Goal: Transaction & Acquisition: Purchase product/service

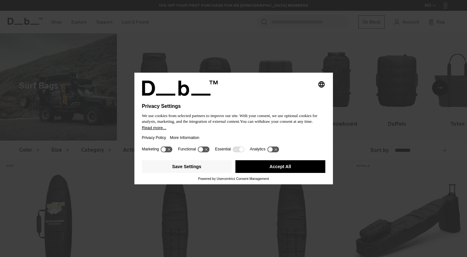
click at [274, 167] on button "Accept All" at bounding box center [280, 166] width 90 height 13
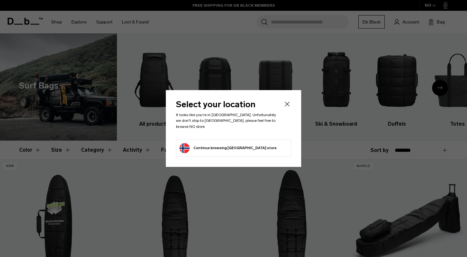
click at [289, 107] on icon "Close" at bounding box center [287, 104] width 8 height 8
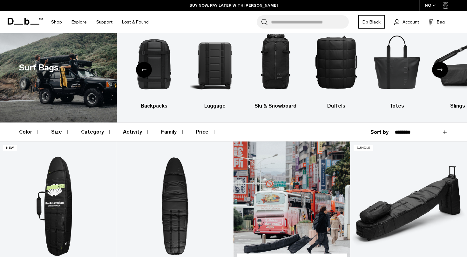
scroll to position [18, 0]
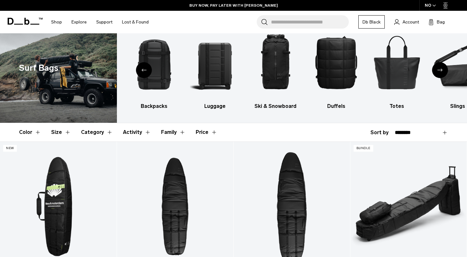
click at [61, 132] on button "Size" at bounding box center [61, 132] width 20 height 18
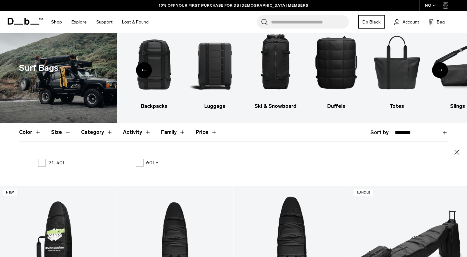
click at [34, 131] on button "Color" at bounding box center [30, 132] width 22 height 18
click at [64, 130] on button "Size" at bounding box center [61, 132] width 20 height 18
click at [105, 132] on button "Category" at bounding box center [97, 132] width 32 height 18
click at [141, 131] on button "Activity" at bounding box center [137, 132] width 28 height 18
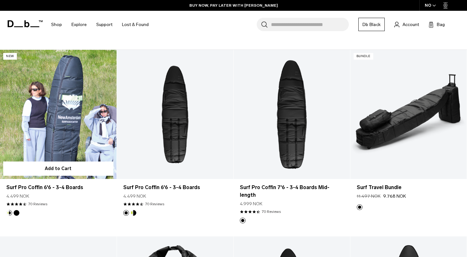
scroll to position [156, 0]
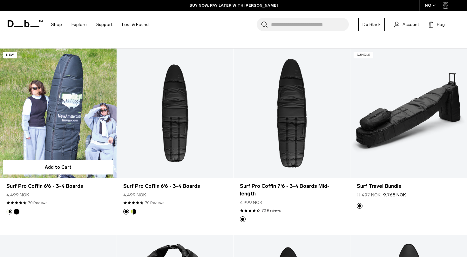
click at [58, 134] on link "Surf Pro Coffin 6'6 - 3-4 Boards" at bounding box center [58, 113] width 117 height 129
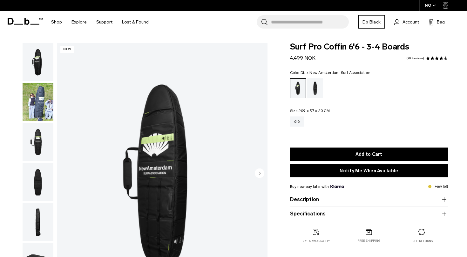
click at [44, 142] on img "button" at bounding box center [38, 142] width 31 height 38
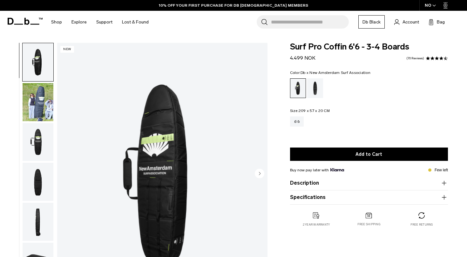
click at [38, 142] on img "button" at bounding box center [38, 142] width 31 height 38
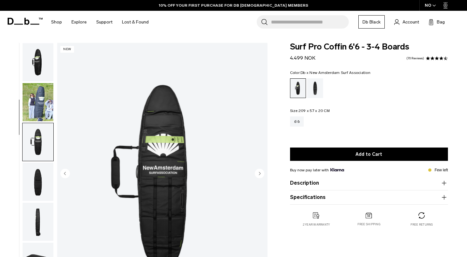
scroll to position [81, 0]
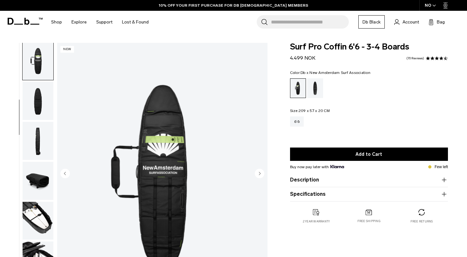
click at [38, 141] on img "button" at bounding box center [38, 141] width 31 height 38
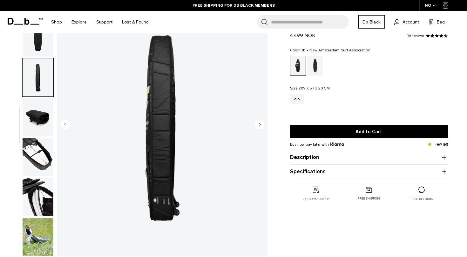
scroll to position [49, 0]
click at [40, 118] on img "button" at bounding box center [38, 117] width 31 height 38
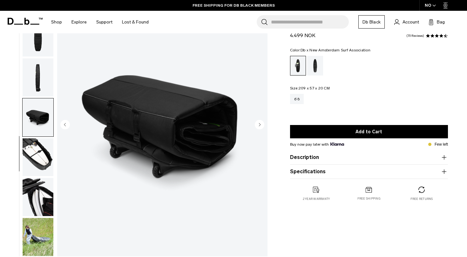
click at [40, 146] on img "button" at bounding box center [38, 157] width 31 height 38
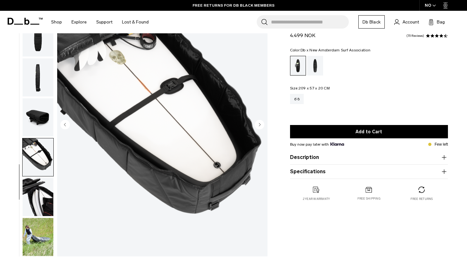
click at [41, 188] on img "button" at bounding box center [38, 197] width 31 height 38
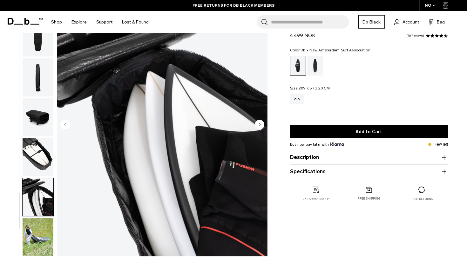
click at [37, 233] on img "button" at bounding box center [38, 237] width 31 height 38
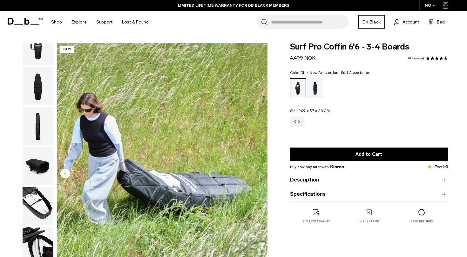
scroll to position [0, 0]
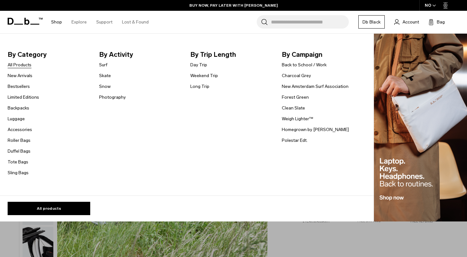
click at [27, 66] on link "All Products" at bounding box center [20, 65] width 24 height 7
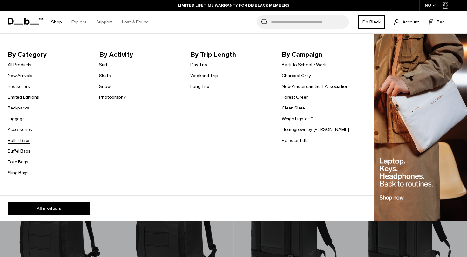
click at [25, 141] on link "Roller Bags" at bounding box center [19, 140] width 23 height 7
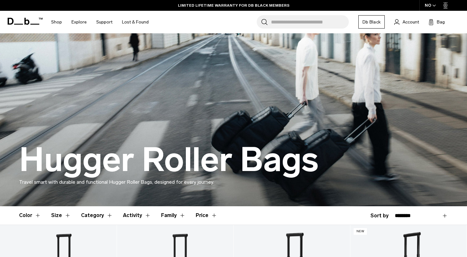
click at [434, 4] on span "button" at bounding box center [433, 5] width 3 height 5
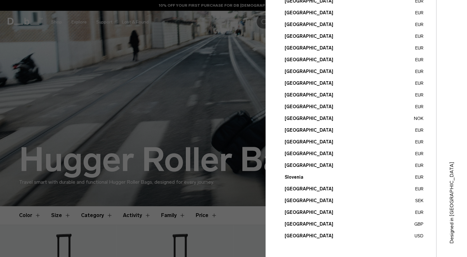
scroll to position [211, 0]
click at [298, 237] on button "United States USD" at bounding box center [353, 236] width 139 height 7
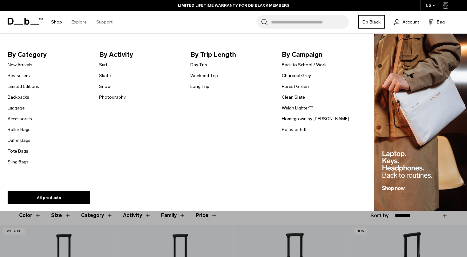
click at [105, 64] on link "Surf" at bounding box center [103, 65] width 8 height 7
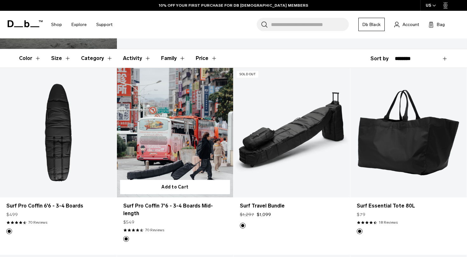
scroll to position [92, 0]
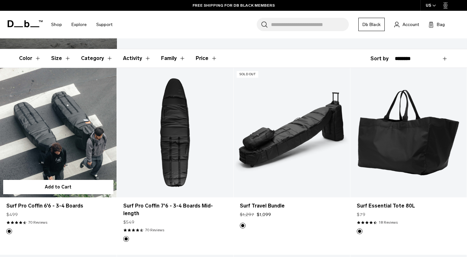
click at [71, 136] on link "Surf Pro Coffin 6'6 - 3-4 Boards" at bounding box center [58, 132] width 117 height 129
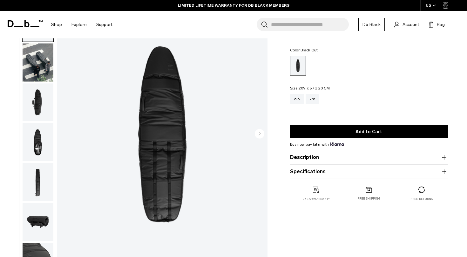
scroll to position [40, 0]
click at [42, 217] on img "button" at bounding box center [38, 222] width 31 height 38
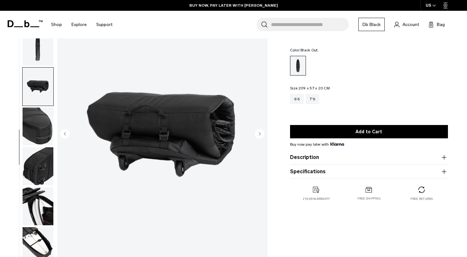
scroll to position [140, 0]
